Goal: Information Seeking & Learning: Learn about a topic

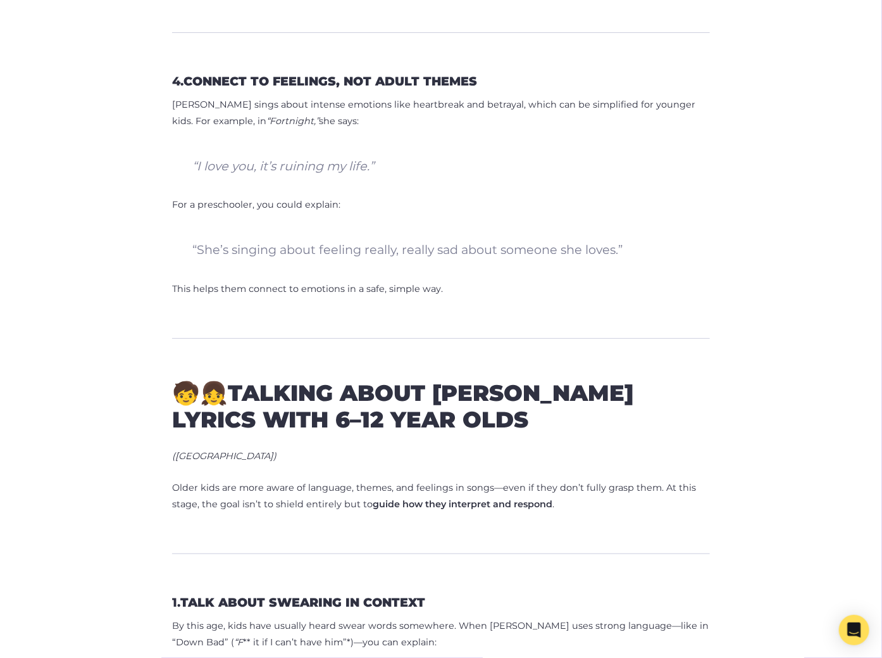
scroll to position [2120, 0]
